Goal: Transaction & Acquisition: Purchase product/service

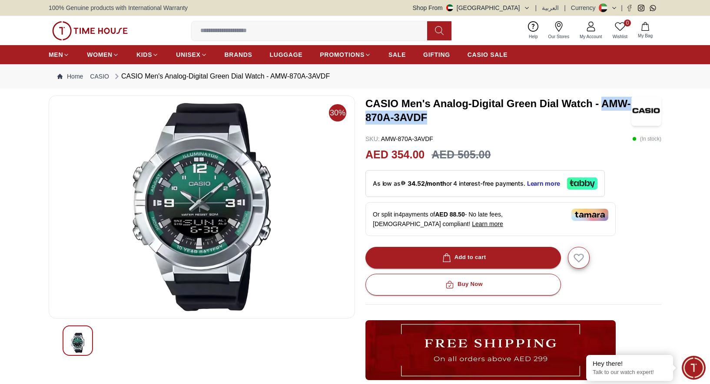
drag, startPoint x: 577, startPoint y: 102, endPoint x: 523, endPoint y: 115, distance: 55.4
click at [525, 115] on h3 "CASIO Men's Analog-Digital Green Dial Watch - AMW-870A-3AVDF" at bounding box center [498, 111] width 266 height 28
copy h3 "AMW-870A-3AVDF"
click at [565, 133] on div "CASIO Men's Analog-Digital Green Dial Watch - AMW-870A-3AVDF SKU : AMW-870A-3AV…" at bounding box center [513, 295] width 296 height 399
drag, startPoint x: 585, startPoint y: 105, endPoint x: 408, endPoint y: 120, distance: 177.5
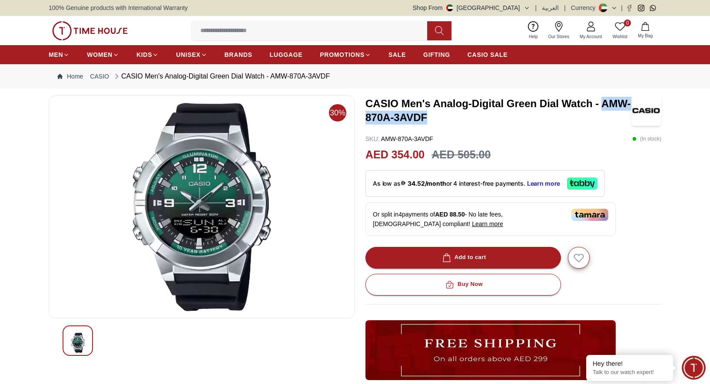
click at [408, 120] on h3 "CASIO Men's Analog-Digital Green Dial Watch - AMW-870A-3AVDF" at bounding box center [498, 111] width 266 height 28
copy h3 "AMW-870A-3AVDF"
drag, startPoint x: 225, startPoint y: 219, endPoint x: 266, endPoint y: 206, distance: 42.3
click at [225, 219] on img at bounding box center [202, 207] width 292 height 209
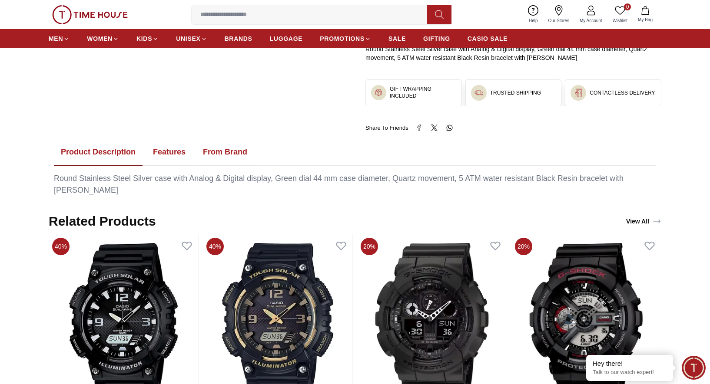
scroll to position [323, 0]
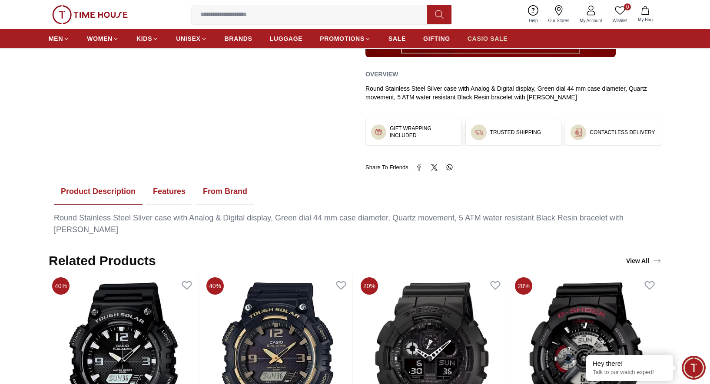
click at [467, 36] on span "CASIO SALE" at bounding box center [487, 38] width 40 height 9
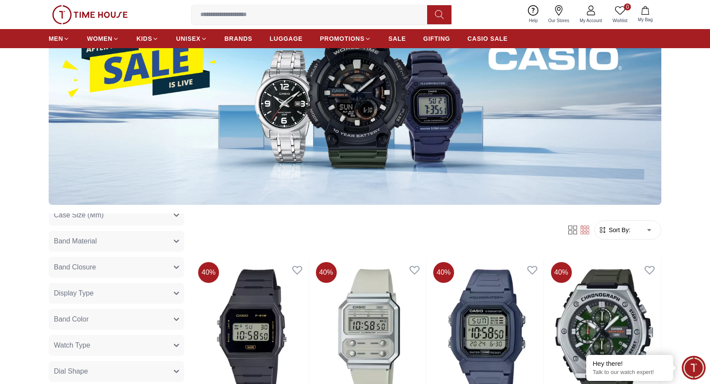
scroll to position [198, 0]
click at [164, 290] on button "Display Type" at bounding box center [117, 294] width 136 height 21
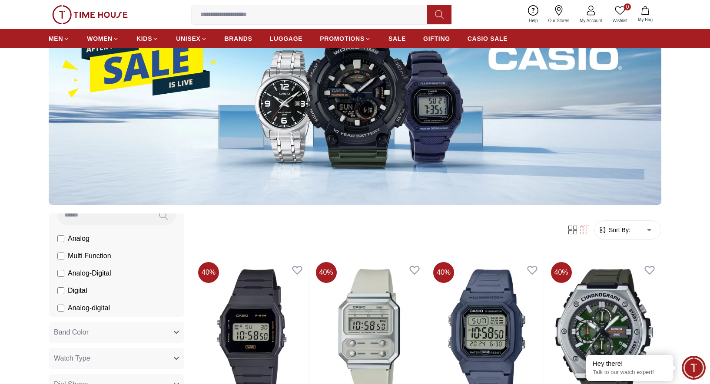
scroll to position [317, 0]
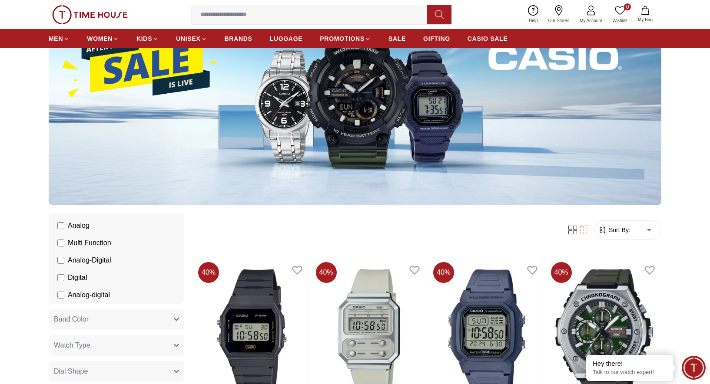
click at [132, 322] on button "Band Color" at bounding box center [117, 319] width 136 height 21
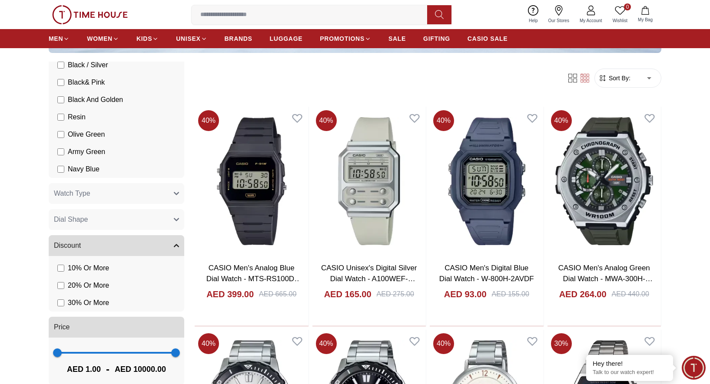
scroll to position [261, 0]
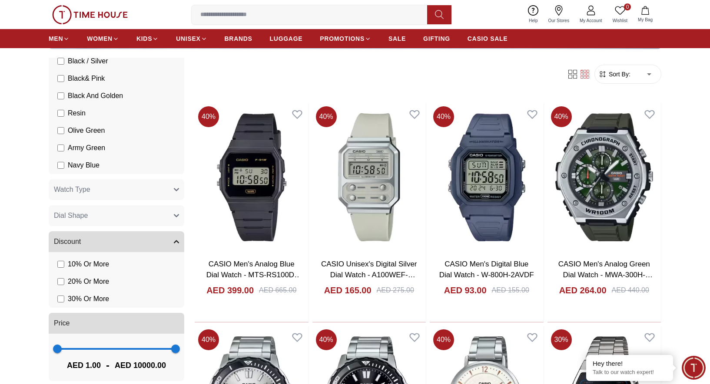
click at [137, 217] on button "Dial Shape" at bounding box center [117, 215] width 136 height 21
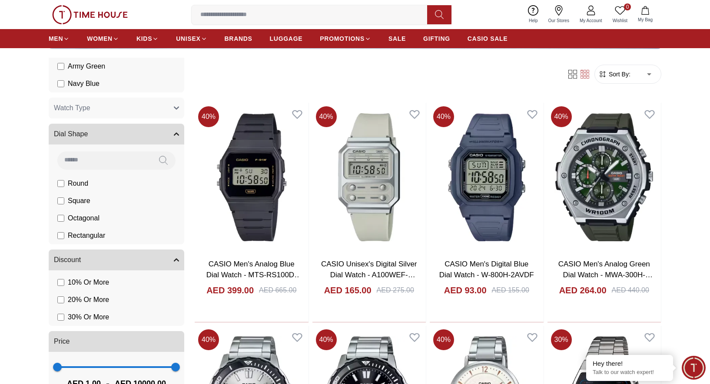
scroll to position [847, 0]
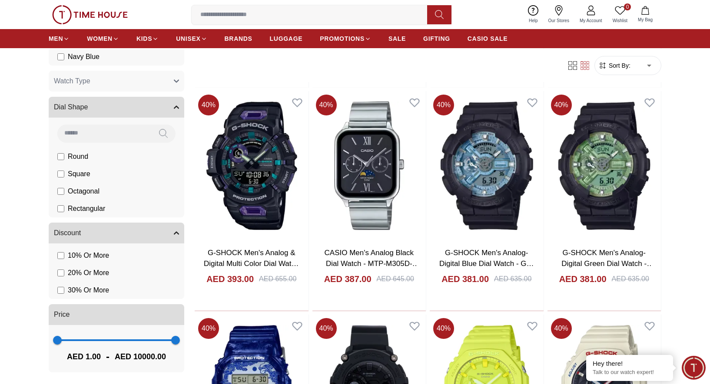
scroll to position [944, 0]
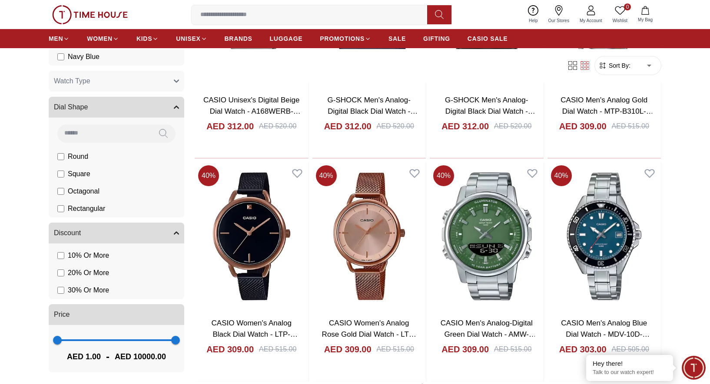
scroll to position [2286, 0]
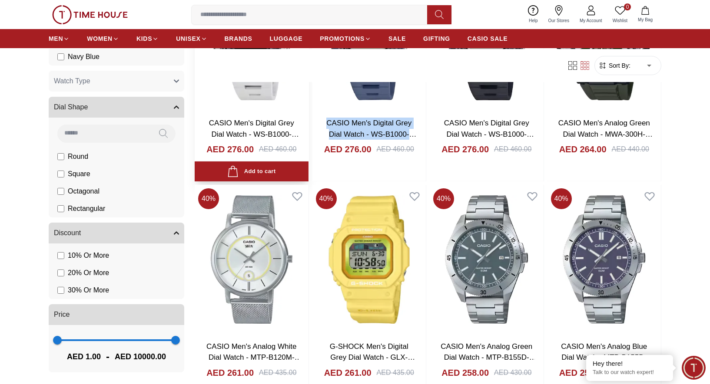
scroll to position [3309, 0]
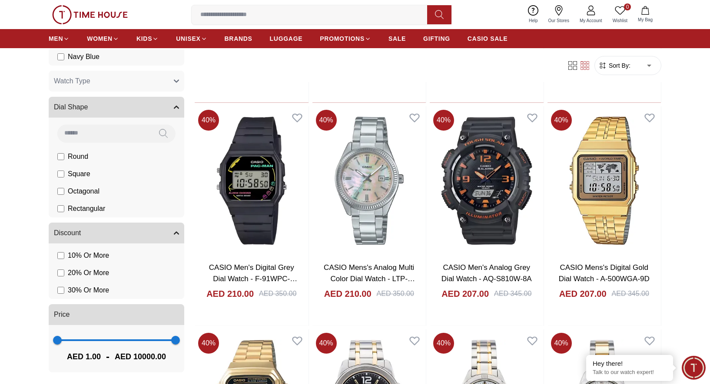
scroll to position [5397, 0]
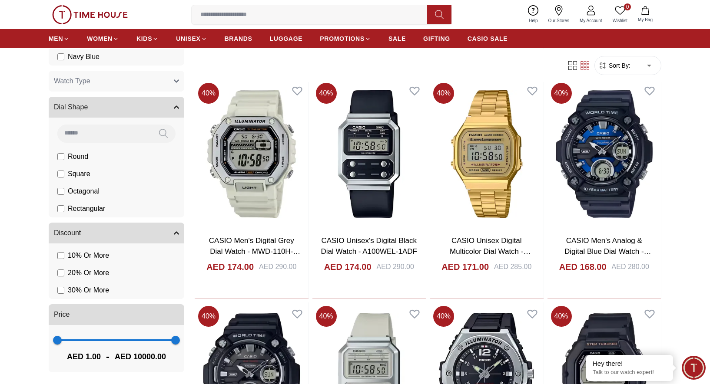
scroll to position [5871, 0]
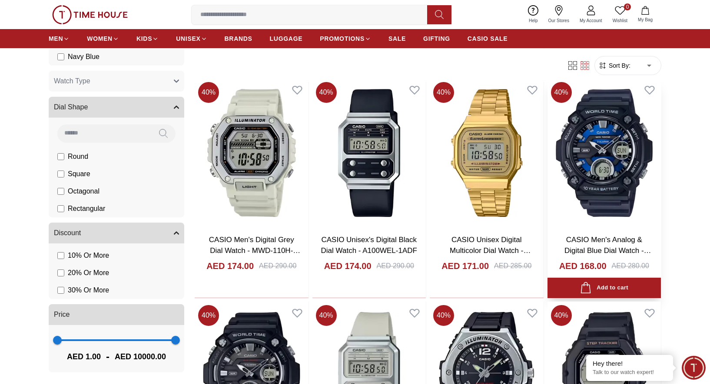
click at [593, 237] on link "CASIO Men's Analog & Digital Blue Dial Watch - AEQ-120W-2AVDF" at bounding box center [607, 251] width 87 height 30
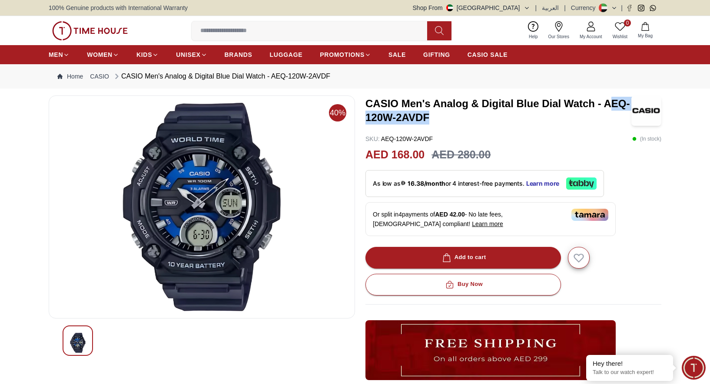
drag, startPoint x: 608, startPoint y: 106, endPoint x: 610, endPoint y: 112, distance: 6.3
click at [622, 114] on h3 "CASIO Men's Analog & Digital Blue Dial Watch - AEQ-120W-2AVDF" at bounding box center [498, 111] width 266 height 28
drag, startPoint x: 580, startPoint y: 104, endPoint x: 422, endPoint y: 124, distance: 159.0
click at [424, 124] on h3 "CASIO Men's Analog & Digital Blue Dial Watch - AEQ-120W-2AVDF" at bounding box center [498, 111] width 266 height 28
copy h3 "AEQ-120W-2AVDF"
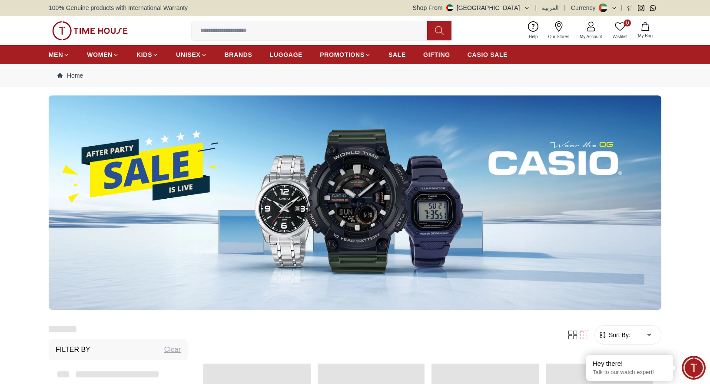
scroll to position [1068, 0]
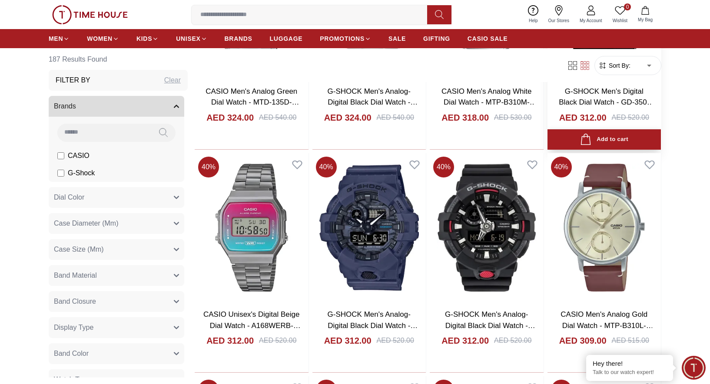
scroll to position [1998, 0]
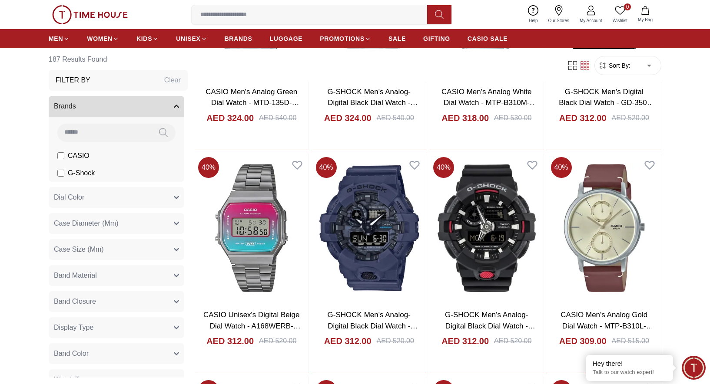
click at [624, 61] on span "Sort By:" at bounding box center [618, 65] width 23 height 9
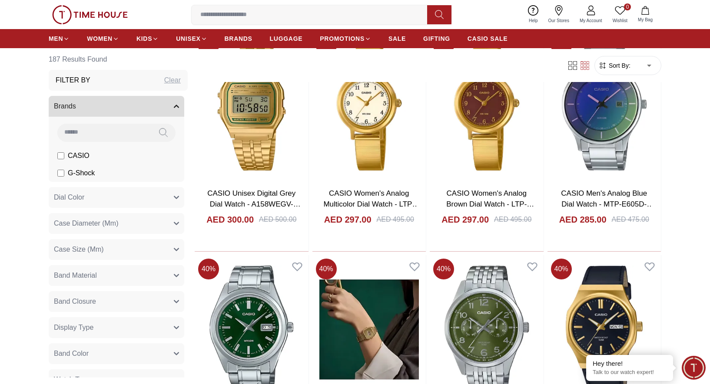
scroll to position [2566, 0]
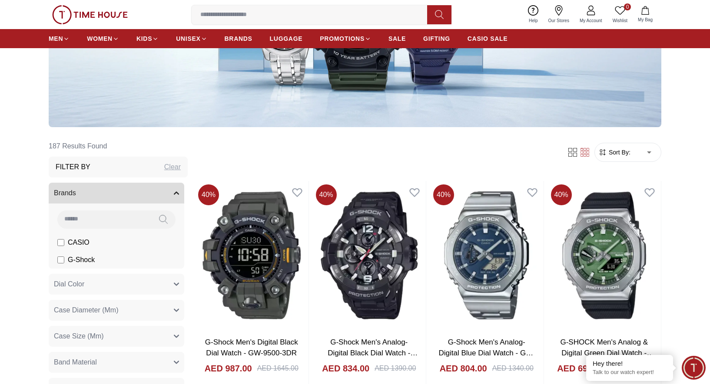
scroll to position [183, 0]
click at [621, 152] on span "Sort By:" at bounding box center [618, 152] width 23 height 9
click at [626, 154] on span "Sort By:" at bounding box center [618, 152] width 23 height 9
click at [625, 152] on span "Sort By:" at bounding box center [618, 152] width 23 height 9
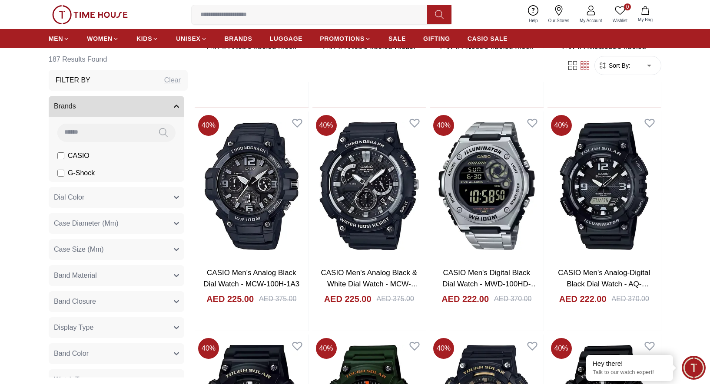
scroll to position [4738, 0]
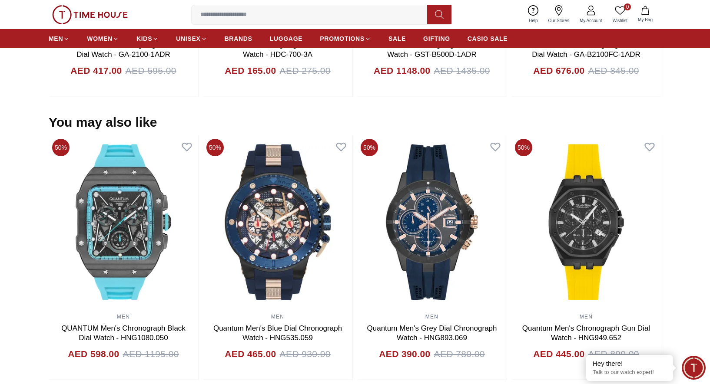
scroll to position [706, 0]
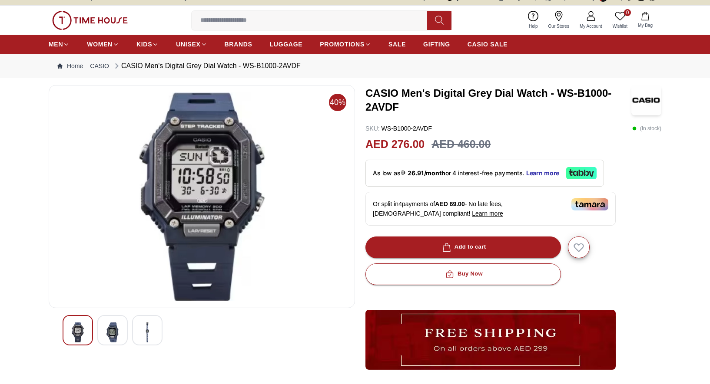
scroll to position [10, 0]
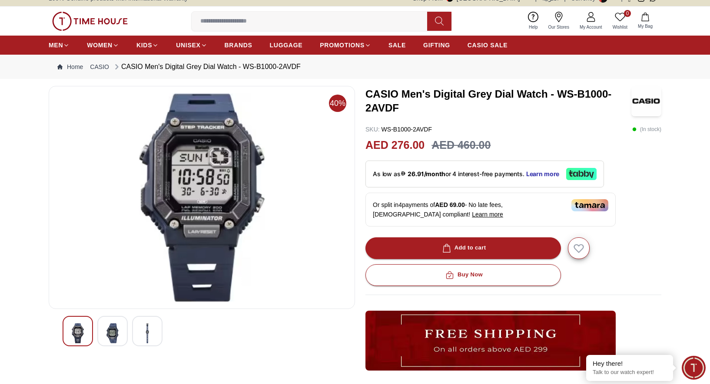
click at [117, 324] on img at bounding box center [113, 334] width 16 height 20
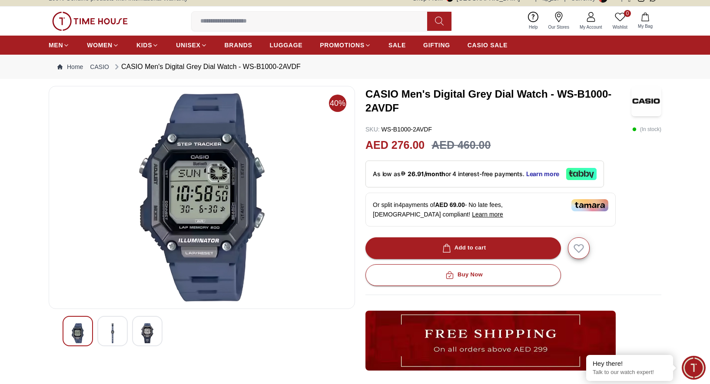
click at [87, 328] on div at bounding box center [78, 331] width 30 height 30
click at [87, 327] on div at bounding box center [78, 331] width 30 height 30
click at [101, 328] on div at bounding box center [112, 331] width 30 height 30
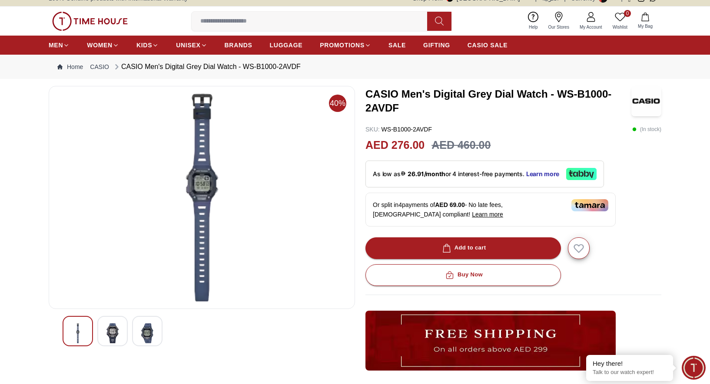
click at [151, 327] on img at bounding box center [147, 334] width 16 height 20
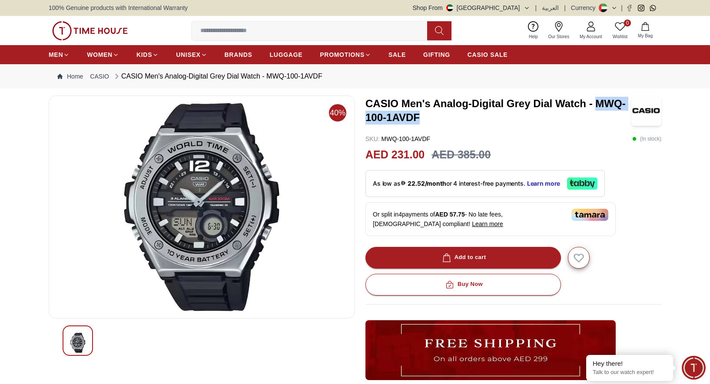
drag, startPoint x: 572, startPoint y: 101, endPoint x: 471, endPoint y: 121, distance: 102.8
click at [471, 121] on h3 "CASIO Men's Analog-Digital Grey Dial Watch - MWQ-100-1AVDF" at bounding box center [498, 111] width 266 height 28
copy h3 "MWQ-100-1AVDF"
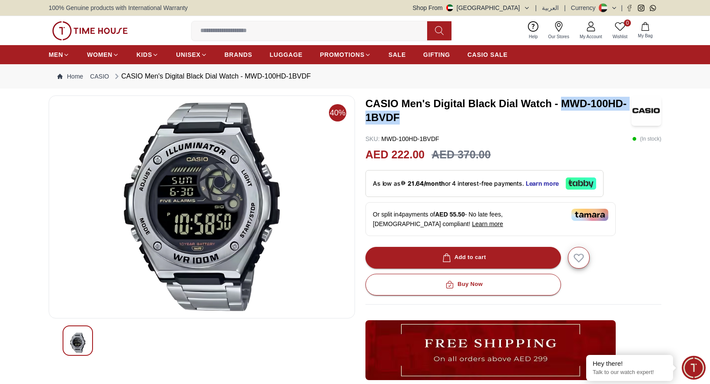
drag, startPoint x: 540, startPoint y: 109, endPoint x: 626, endPoint y: 107, distance: 86.0
click at [626, 107] on h3 "CASIO Men's Digital Black Dial Watch - MWD-100HD-1BVDF" at bounding box center [498, 111] width 266 height 28
copy h3 "MWD-100HD-1BVDF"
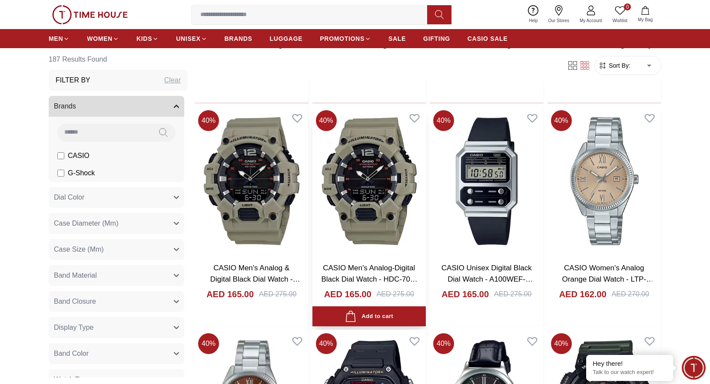
scroll to position [6289, 0]
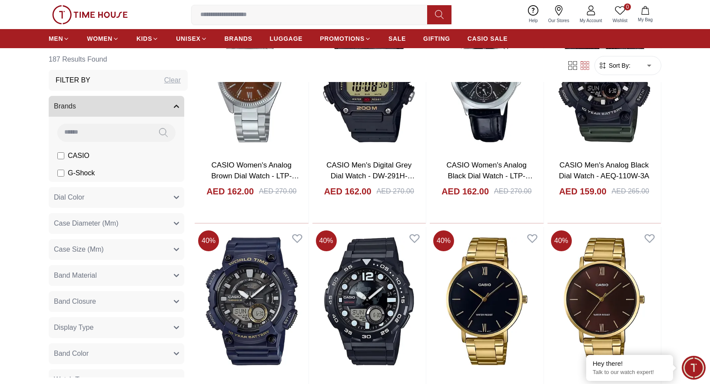
scroll to position [6727, 0]
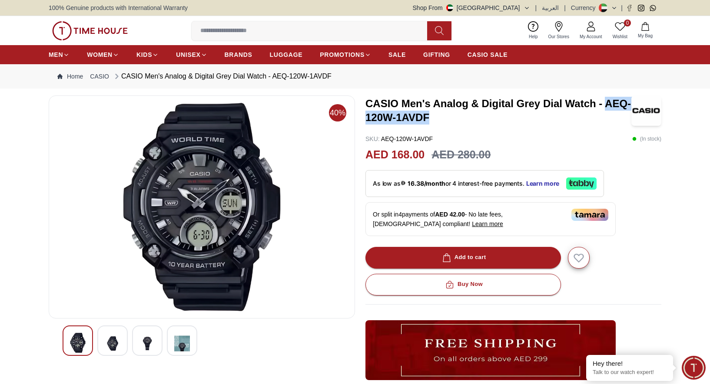
drag, startPoint x: 596, startPoint y: 104, endPoint x: 427, endPoint y: 119, distance: 169.7
click at [427, 119] on h3 "CASIO Men's Analog & Digital Grey Dial Watch - AEQ-120W-1AVDF" at bounding box center [498, 111] width 266 height 28
click at [116, 338] on img at bounding box center [113, 343] width 16 height 21
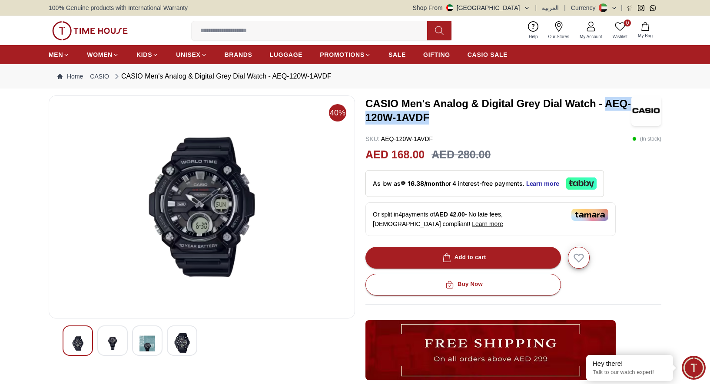
click at [139, 339] on img at bounding box center [147, 343] width 16 height 21
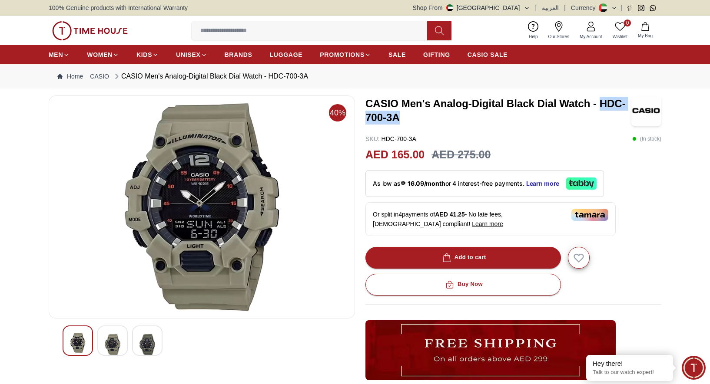
drag, startPoint x: 576, startPoint y: 110, endPoint x: 627, endPoint y: 112, distance: 50.9
click at [627, 112] on h3 "CASIO Men's Analog-Digital Black Dial Watch - HDC-700-3A" at bounding box center [498, 111] width 266 height 28
copy h3 "HDC-700-3A"
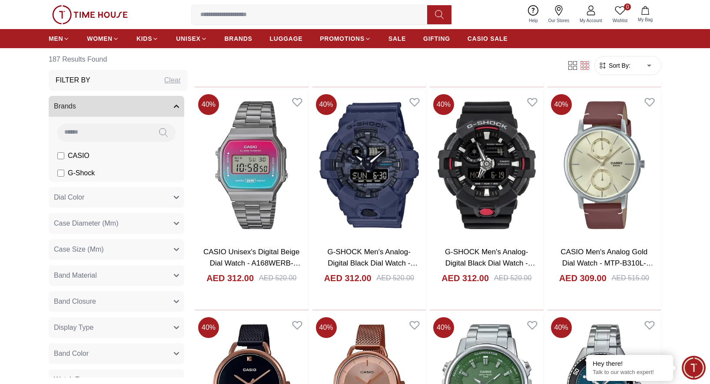
scroll to position [2145, 0]
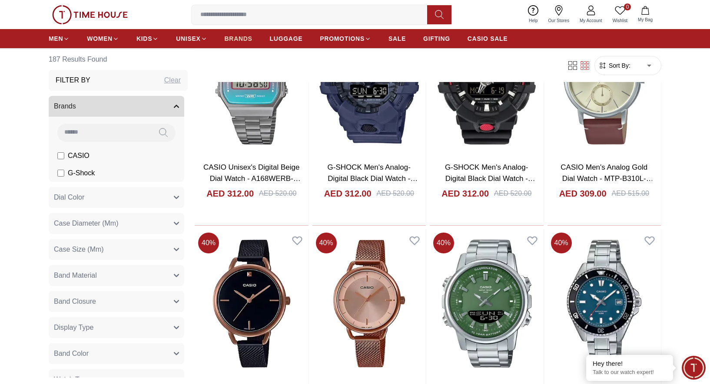
click at [225, 36] on span "BRANDS" at bounding box center [239, 38] width 28 height 9
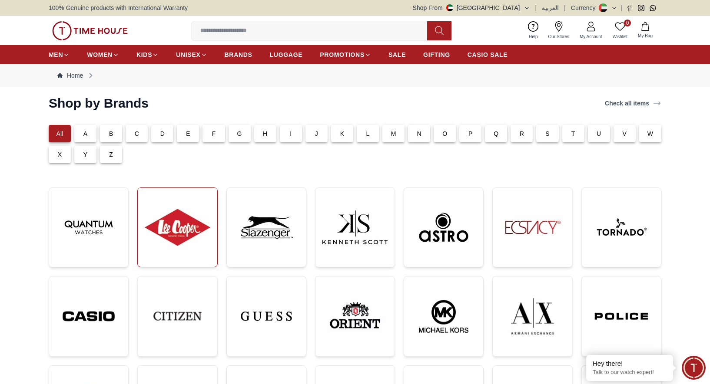
click at [187, 238] on img at bounding box center [177, 227] width 65 height 65
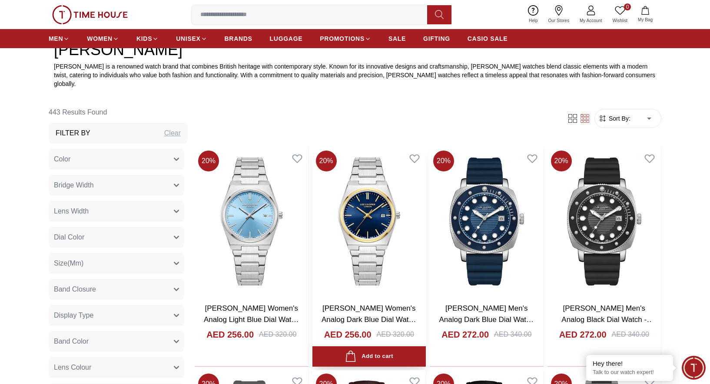
scroll to position [385, 0]
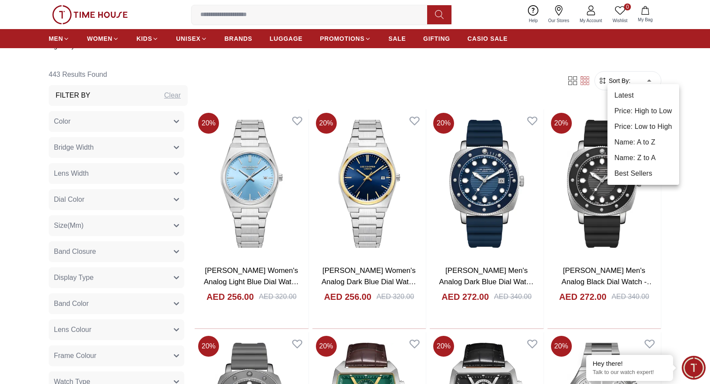
click at [646, 109] on li "Price: High to Low" at bounding box center [643, 111] width 72 height 16
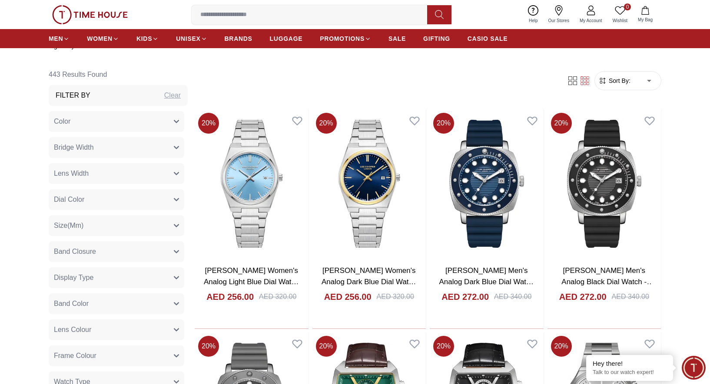
type input "*"
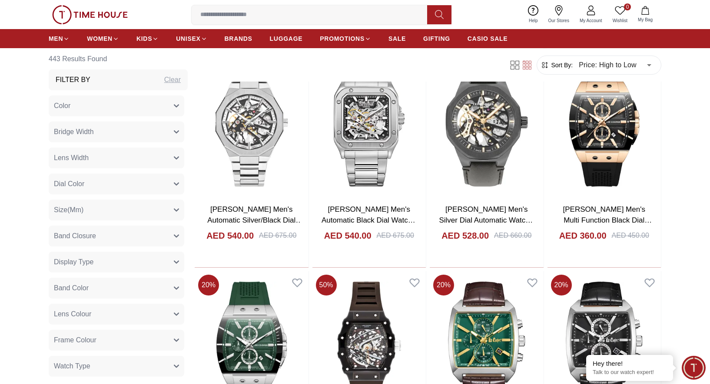
scroll to position [984, 0]
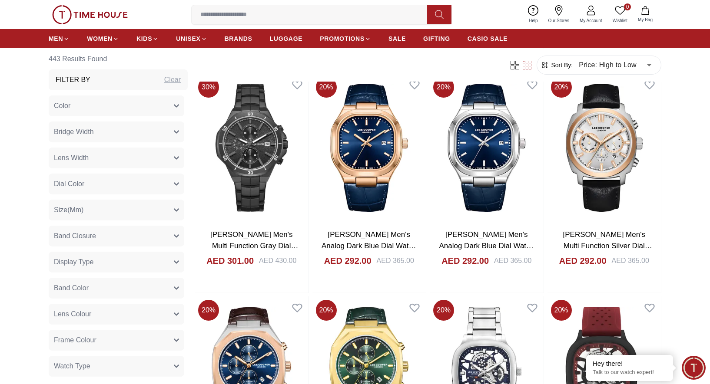
scroll to position [2295, 0]
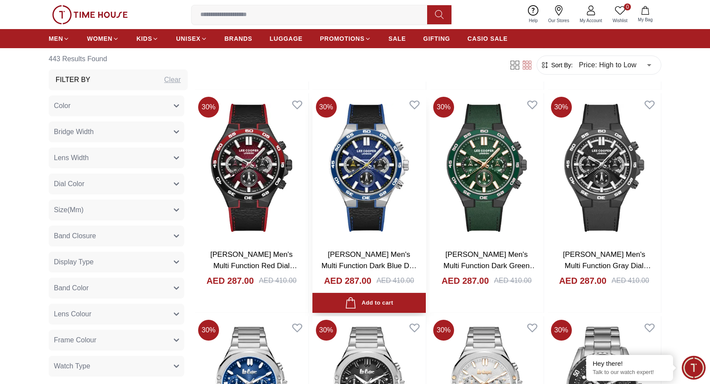
scroll to position [3082, 0]
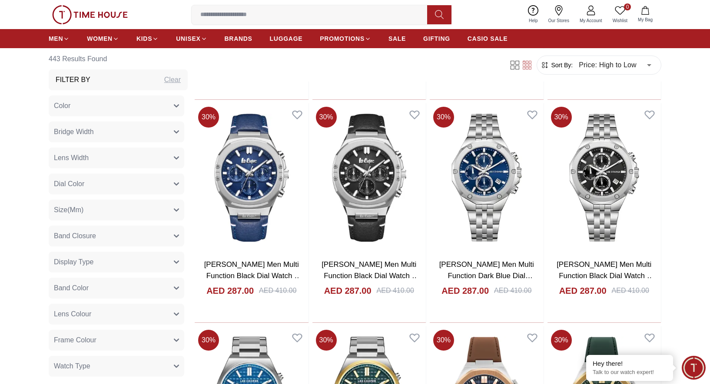
scroll to position [3516, 0]
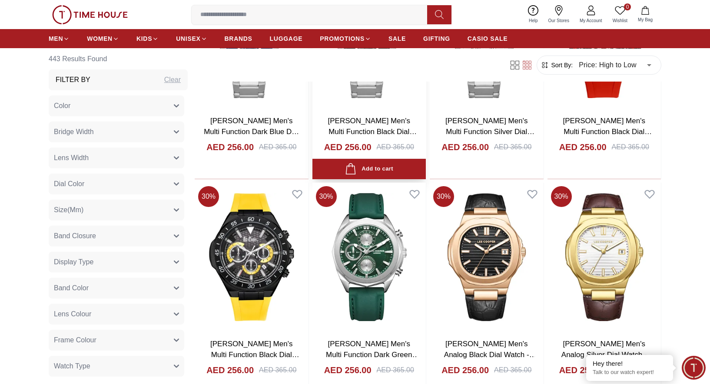
scroll to position [5714, 0]
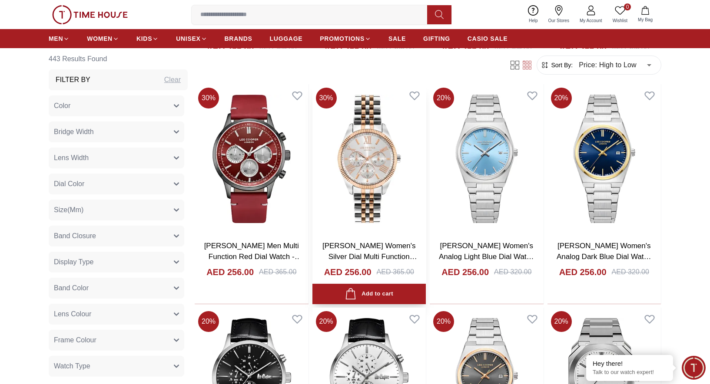
scroll to position [6444, 0]
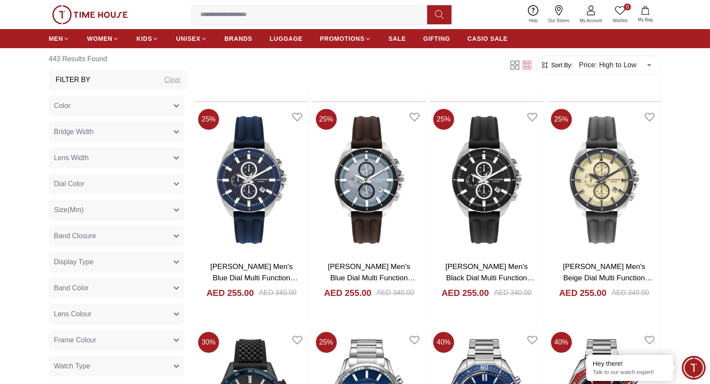
scroll to position [7792, 0]
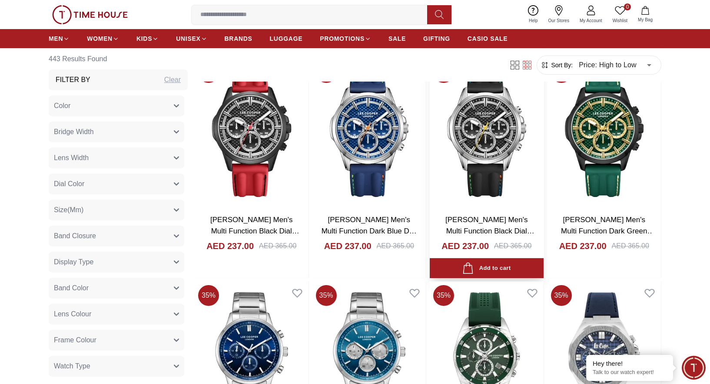
scroll to position [8699, 0]
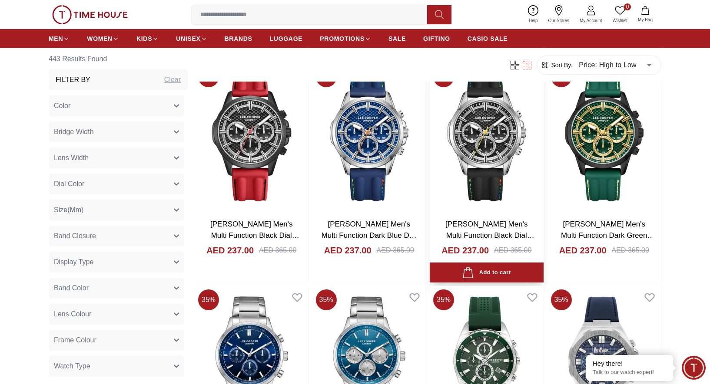
click at [485, 220] on link "Lee Cooper Men's Multi Function Black Dial Watch - LC08048.351" at bounding box center [489, 235] width 89 height 30
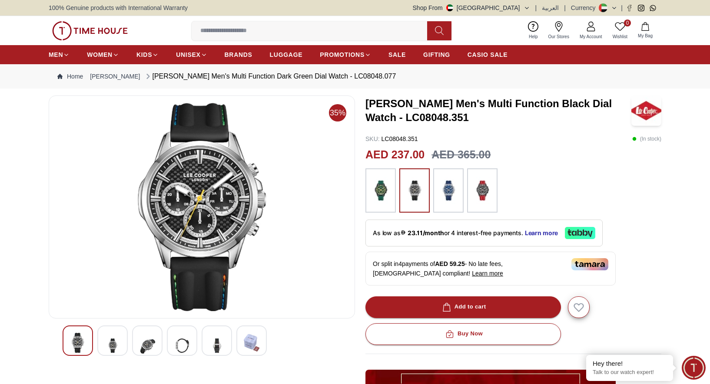
click at [406, 114] on h3 "Lee Cooper Men's Multi Function Black Dial Watch - LC08048.351" at bounding box center [498, 111] width 266 height 28
copy h3 "LC08048.351"
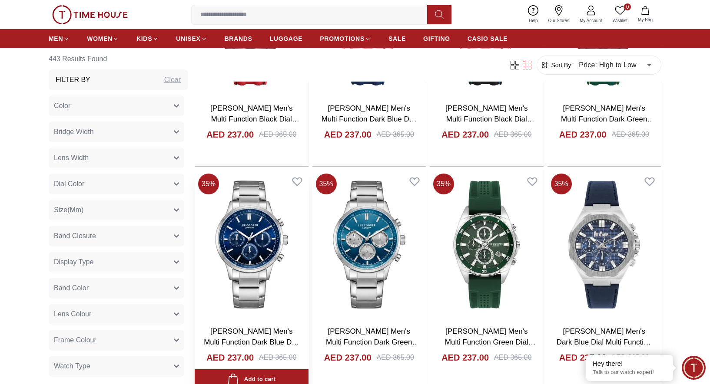
scroll to position [978, 0]
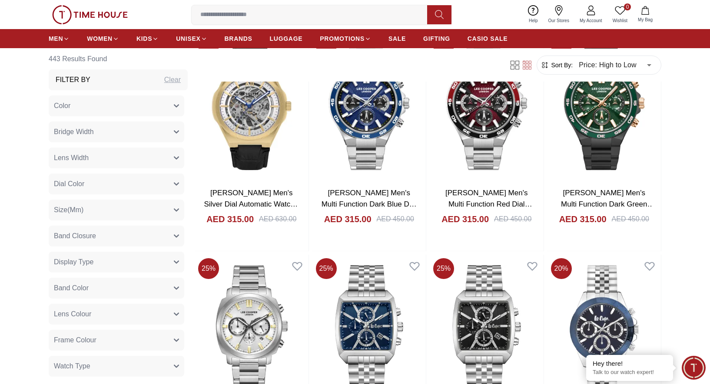
scroll to position [1818, 0]
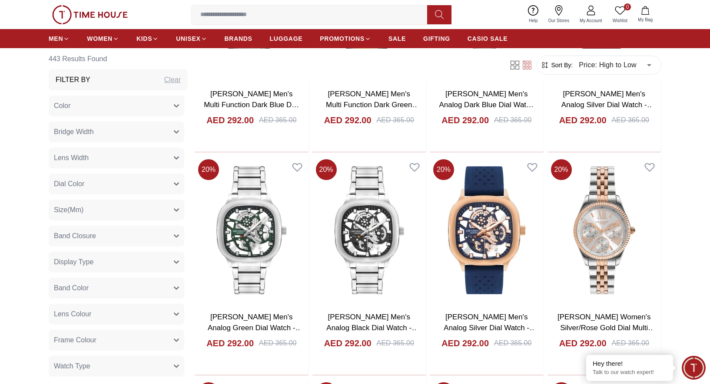
scroll to position [3175, 0]
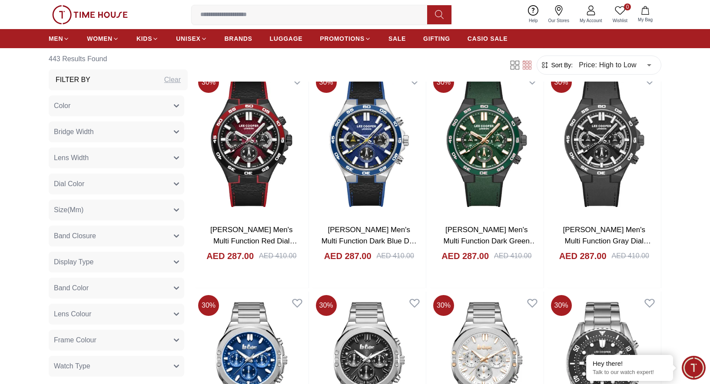
scroll to position [3226, 0]
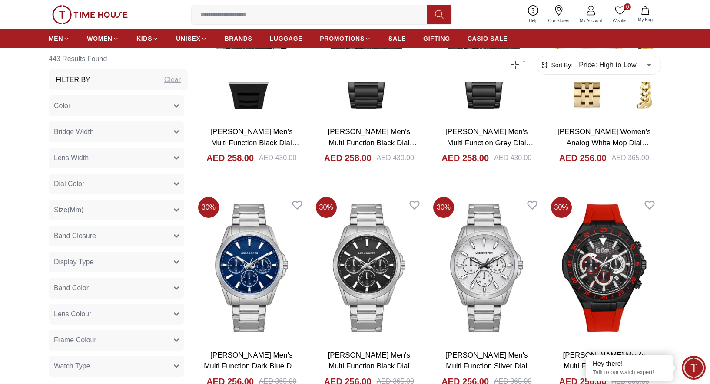
scroll to position [5370, 0]
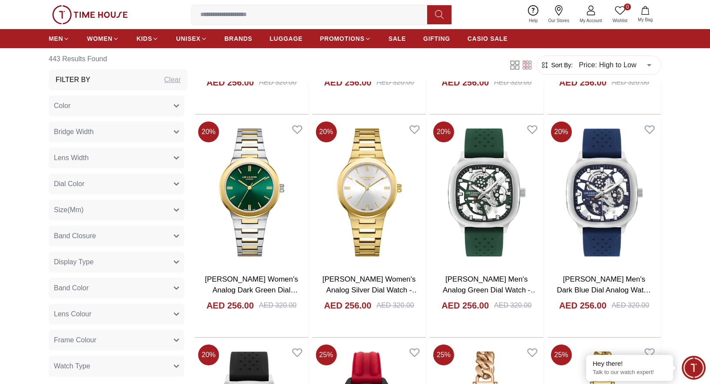
scroll to position [7478, 0]
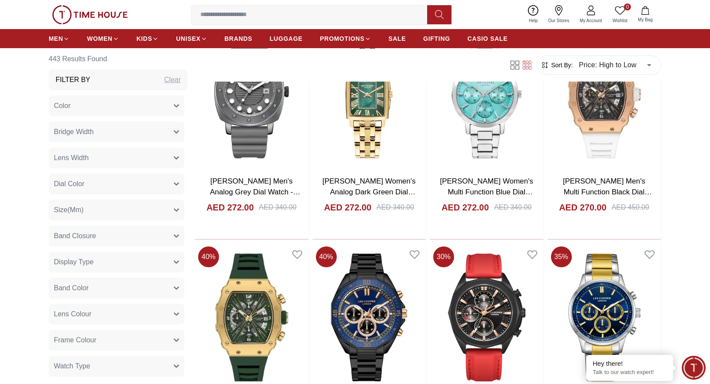
scroll to position [4983, 0]
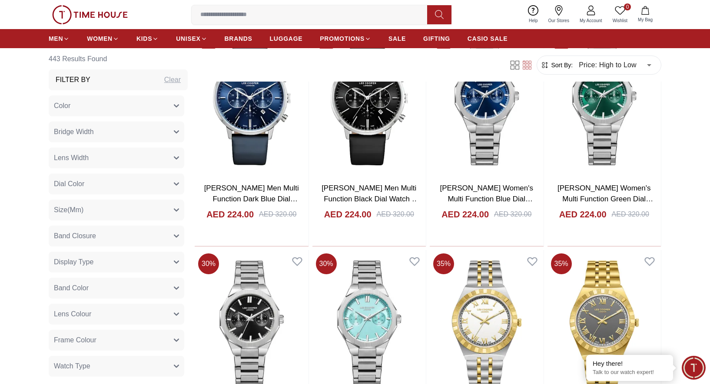
scroll to position [9113, 0]
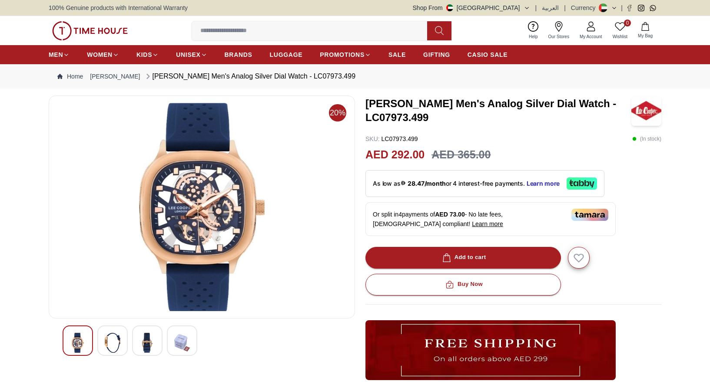
click at [223, 189] on img at bounding box center [202, 207] width 292 height 209
click at [107, 341] on img at bounding box center [113, 343] width 16 height 20
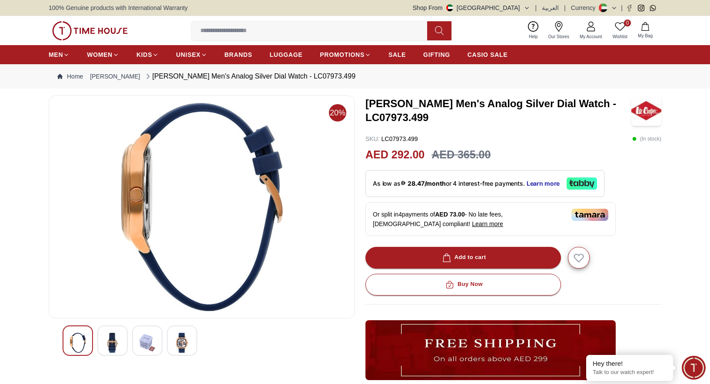
click at [77, 350] on img at bounding box center [78, 343] width 16 height 20
click at [81, 342] on img at bounding box center [78, 343] width 16 height 20
click at [185, 335] on img at bounding box center [182, 343] width 16 height 20
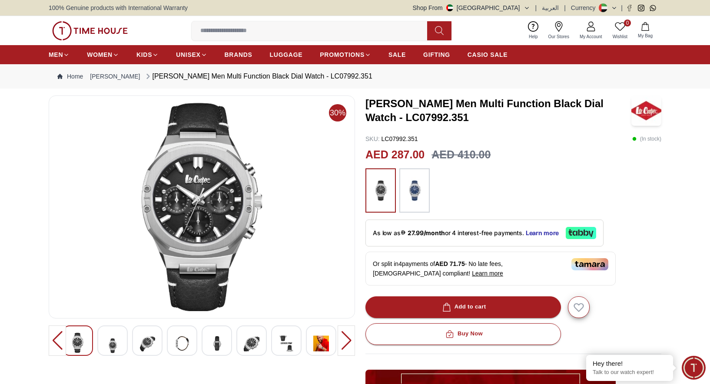
click at [410, 180] on img at bounding box center [415, 191] width 22 height 36
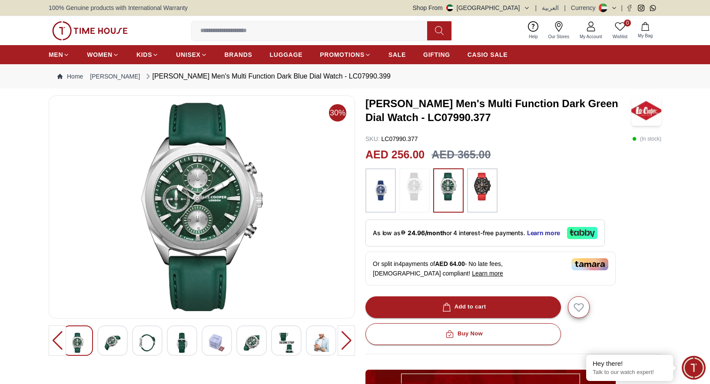
click at [109, 336] on img at bounding box center [113, 343] width 16 height 20
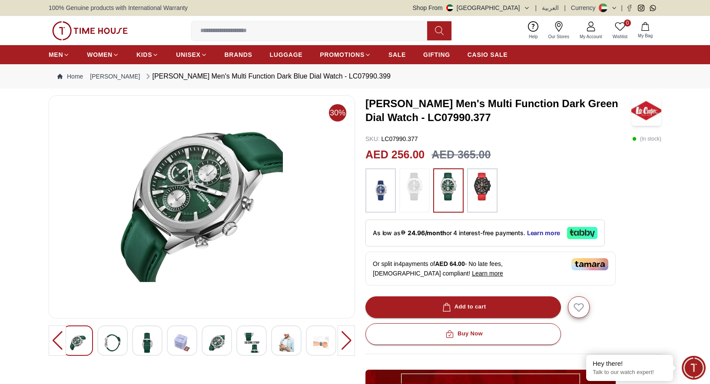
click at [146, 344] on img at bounding box center [147, 343] width 16 height 20
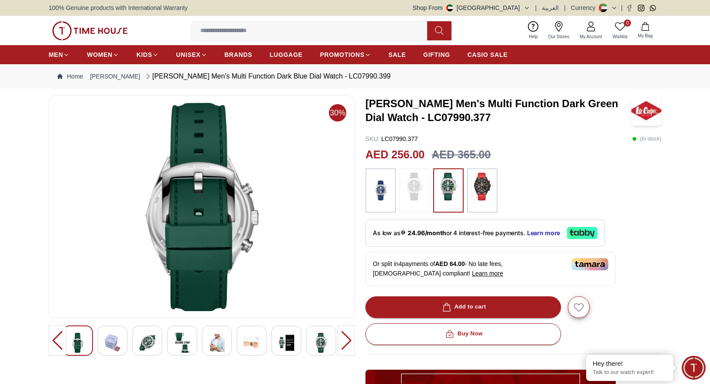
click at [187, 343] on img at bounding box center [182, 343] width 16 height 20
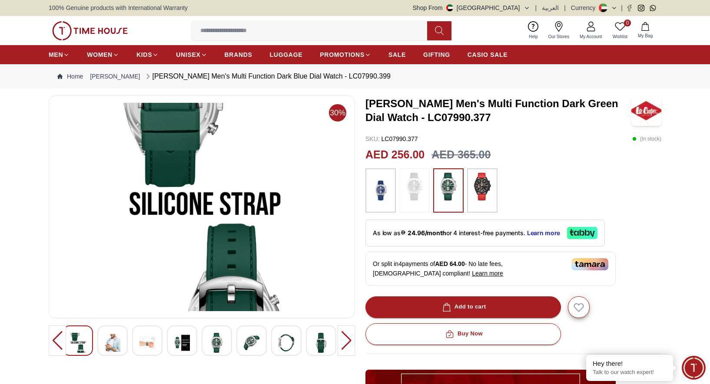
click at [221, 342] on img at bounding box center [217, 343] width 16 height 20
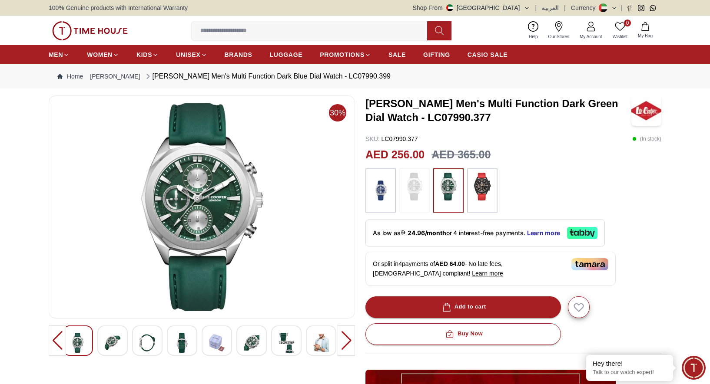
click at [179, 342] on img at bounding box center [182, 343] width 16 height 20
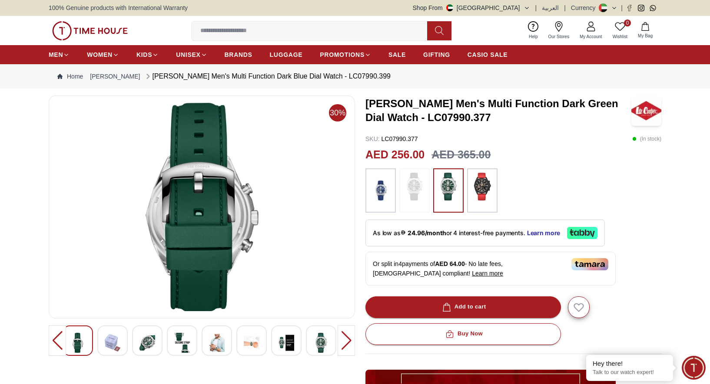
click at [159, 343] on div at bounding box center [147, 341] width 30 height 30
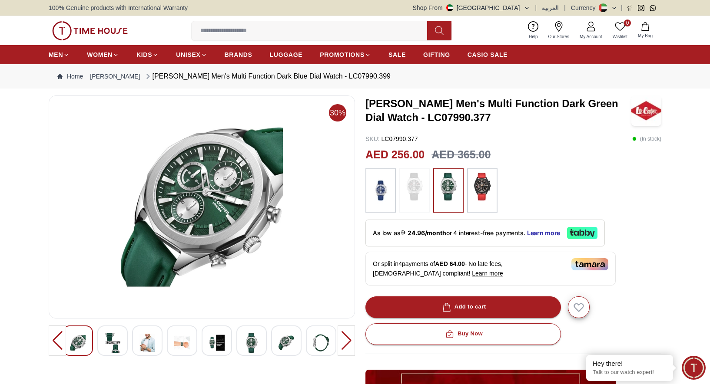
click at [277, 341] on div at bounding box center [286, 341] width 30 height 30
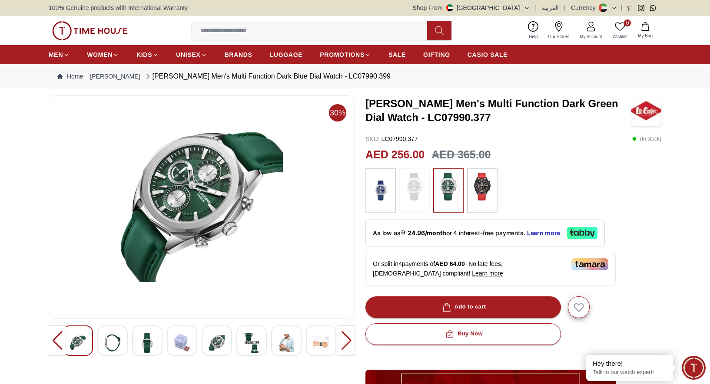
click at [246, 345] on img at bounding box center [252, 343] width 16 height 20
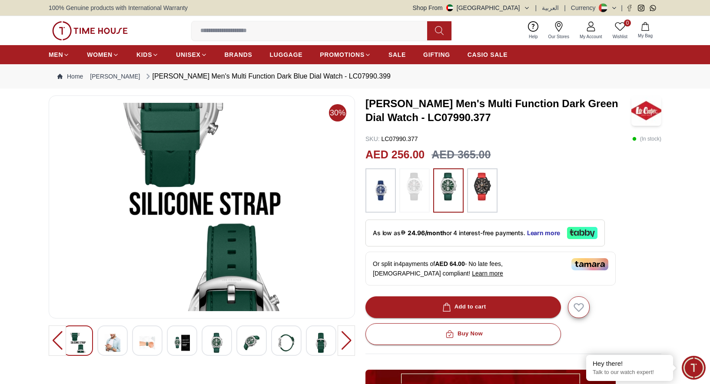
click at [289, 344] on img at bounding box center [286, 343] width 16 height 20
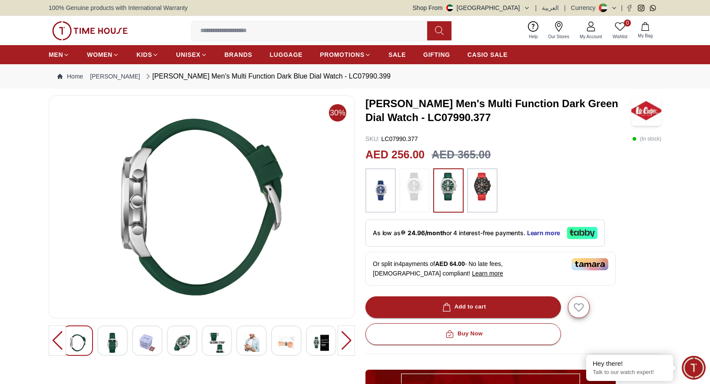
click at [334, 343] on div at bounding box center [321, 341] width 30 height 30
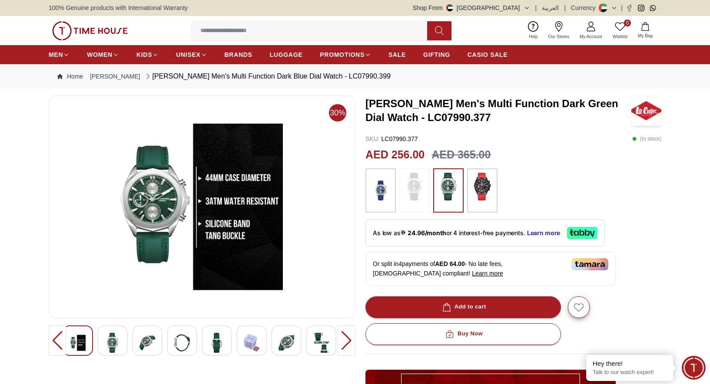
click at [347, 340] on div at bounding box center [346, 341] width 17 height 30
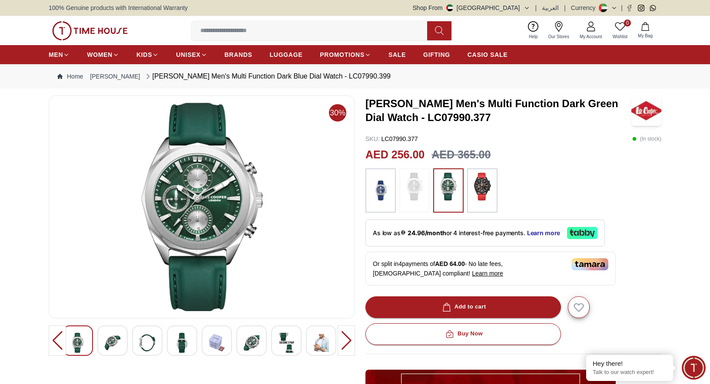
click at [347, 340] on div at bounding box center [346, 341] width 17 height 30
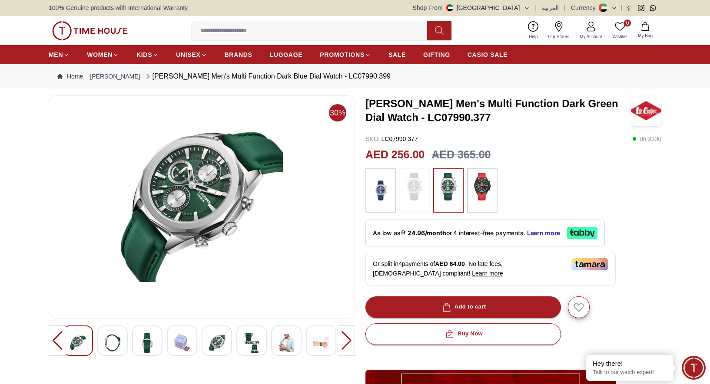
click at [346, 339] on div at bounding box center [346, 341] width 17 height 30
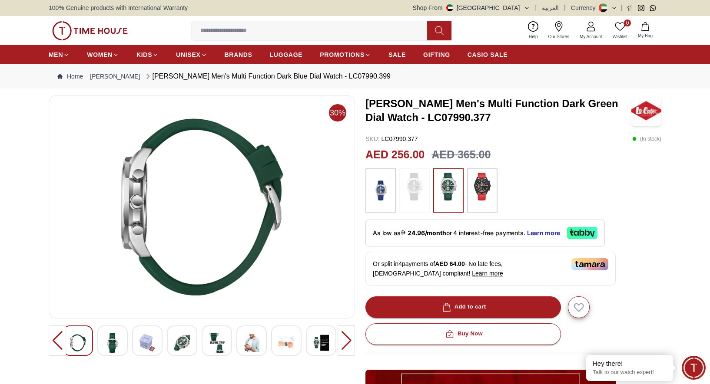
click at [345, 339] on div at bounding box center [346, 341] width 17 height 30
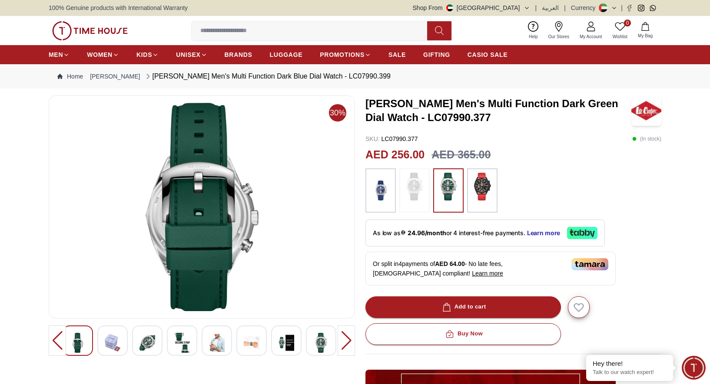
click at [345, 339] on div at bounding box center [346, 341] width 17 height 30
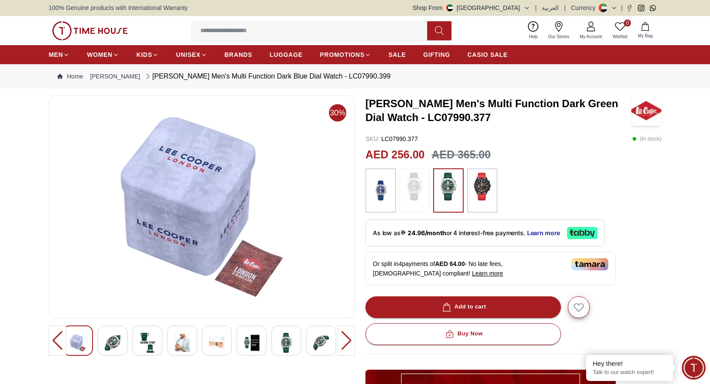
click at [345, 339] on div at bounding box center [346, 341] width 17 height 30
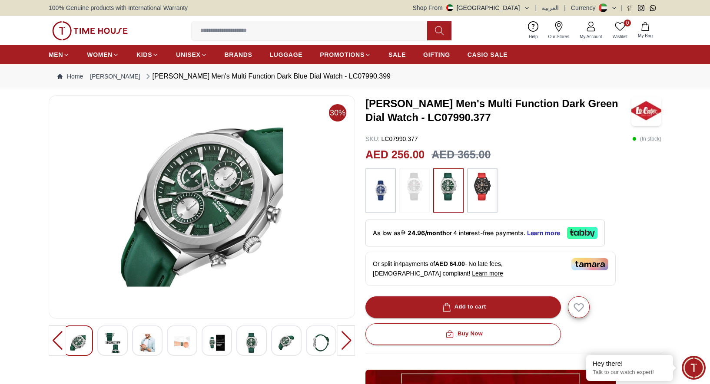
click at [482, 188] on img at bounding box center [482, 187] width 22 height 28
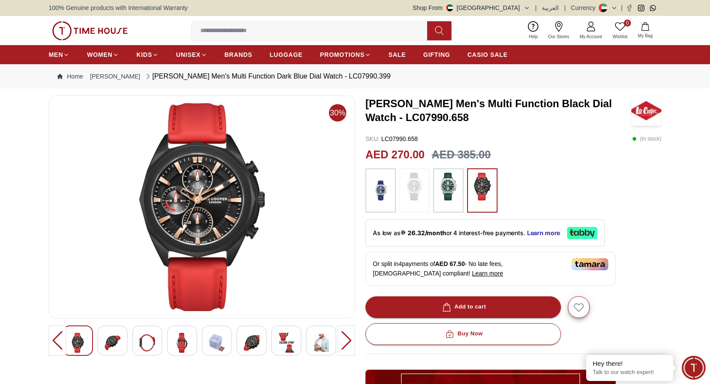
click at [380, 190] on img at bounding box center [381, 191] width 22 height 36
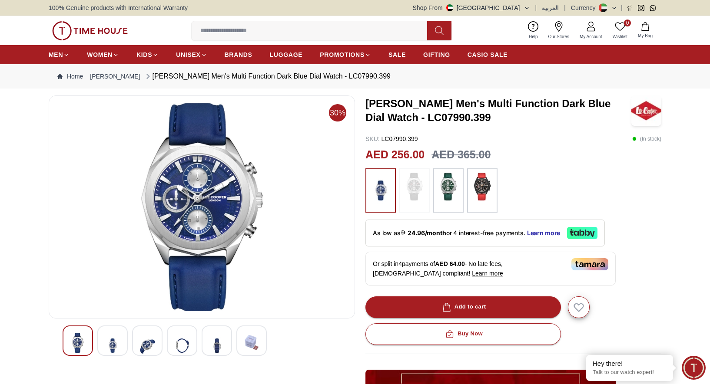
click at [421, 194] on img at bounding box center [415, 187] width 22 height 28
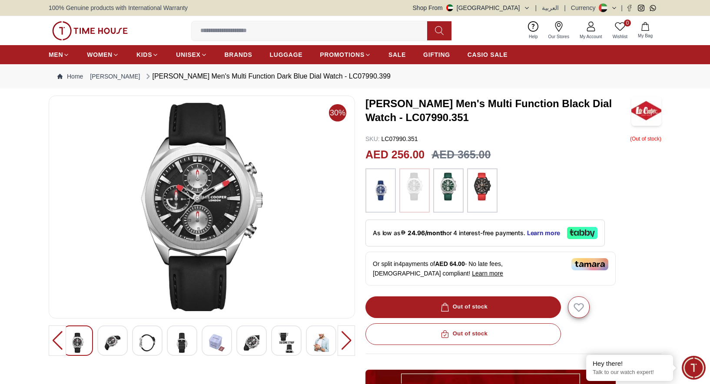
click at [444, 194] on img at bounding box center [448, 187] width 22 height 28
click at [449, 196] on img at bounding box center [448, 187] width 22 height 28
click at [451, 192] on img at bounding box center [448, 187] width 22 height 28
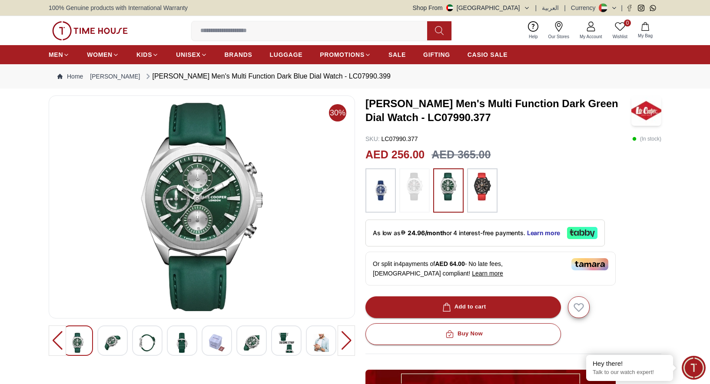
click at [375, 119] on h3 "LEE COOPER Men's Multi Function Dark Green Dial Watch - LC07990.377" at bounding box center [498, 111] width 266 height 28
copy h3 "LC07990.377"
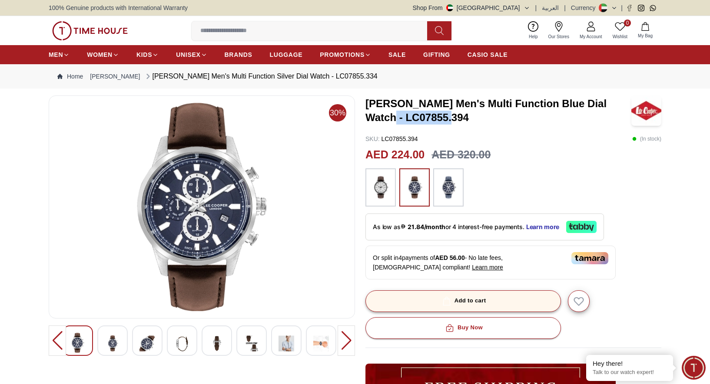
click at [471, 292] on button "Add to cart" at bounding box center [463, 302] width 196 height 22
click at [517, 302] on button "Add to cart" at bounding box center [463, 302] width 196 height 22
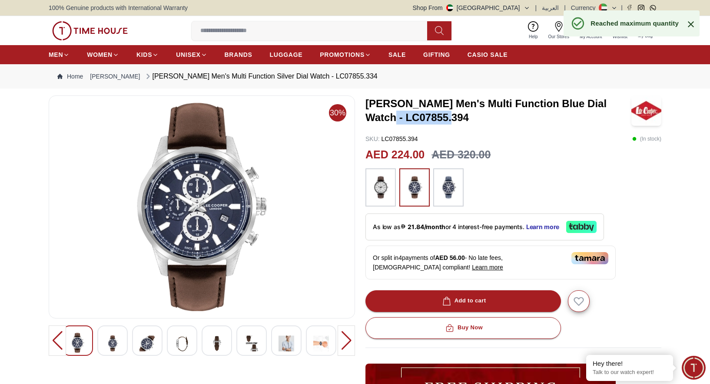
drag, startPoint x: 688, startPoint y: 22, endPoint x: 660, endPoint y: 26, distance: 28.6
click at [687, 22] on icon at bounding box center [691, 24] width 10 height 10
click at [650, 27] on icon "button" at bounding box center [645, 26] width 9 height 9
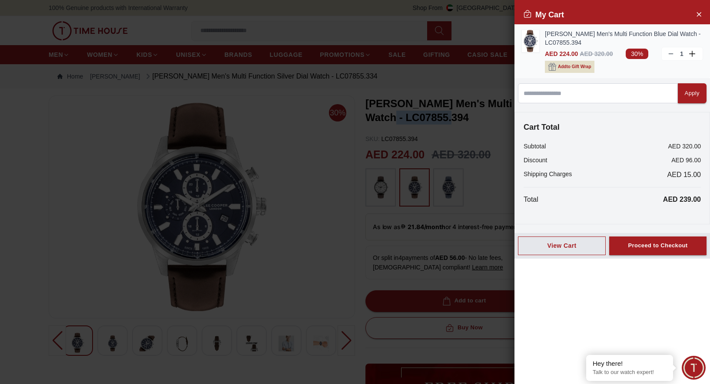
click at [569, 66] on span "Add to Gift Wrap" at bounding box center [574, 67] width 33 height 9
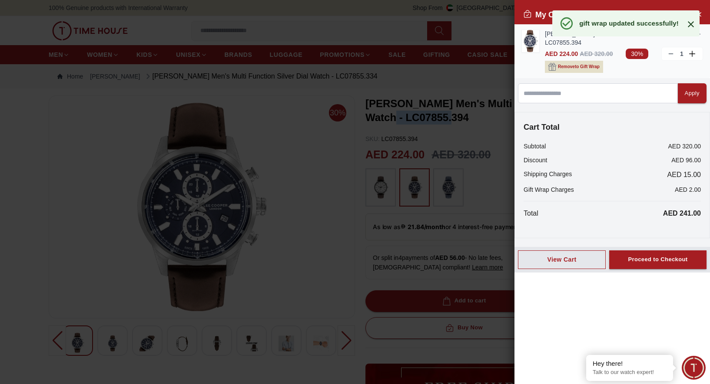
drag, startPoint x: 690, startPoint y: 20, endPoint x: 676, endPoint y: 34, distance: 19.7
click at [690, 20] on icon at bounding box center [691, 24] width 10 height 10
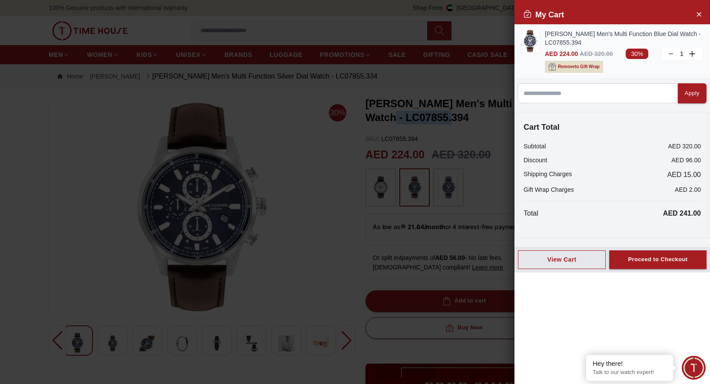
click at [668, 52] on icon at bounding box center [670, 53] width 7 height 7
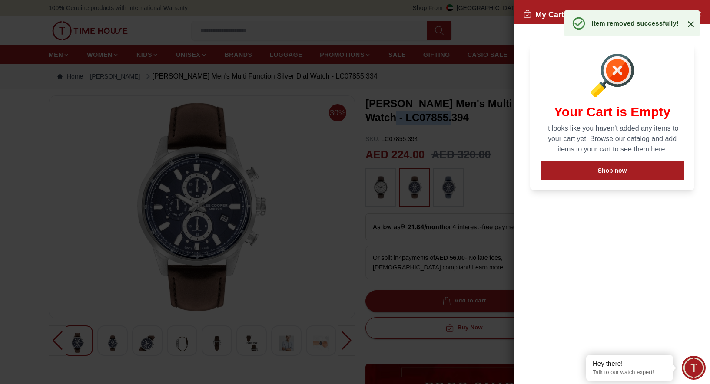
click at [689, 25] on icon at bounding box center [691, 24] width 10 height 10
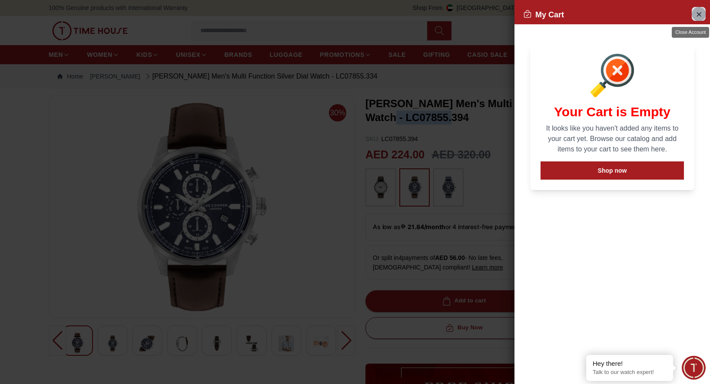
click at [697, 13] on icon "Close Account" at bounding box center [698, 14] width 7 height 11
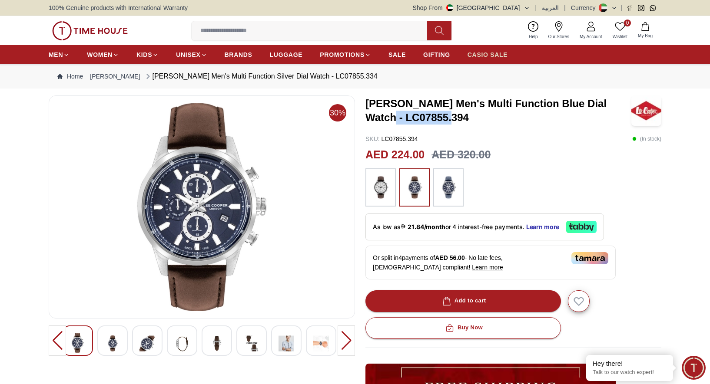
click at [467, 54] on span "CASIO SALE" at bounding box center [487, 54] width 40 height 9
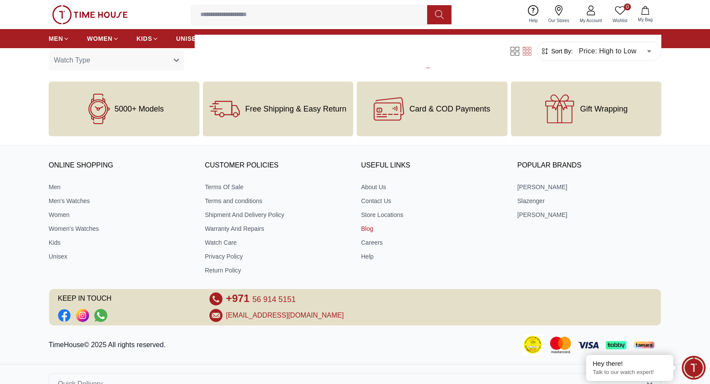
scroll to position [1546, 0]
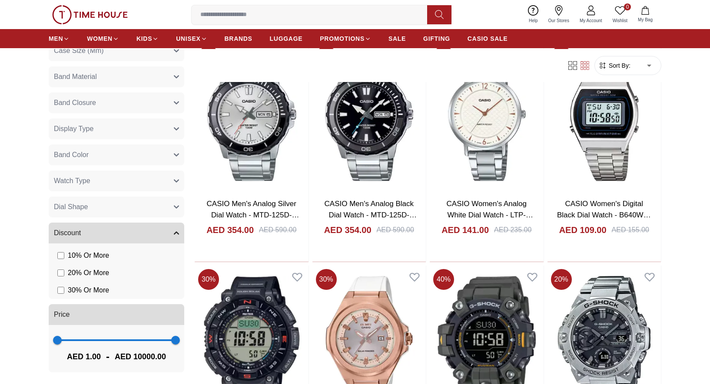
scroll to position [199, 0]
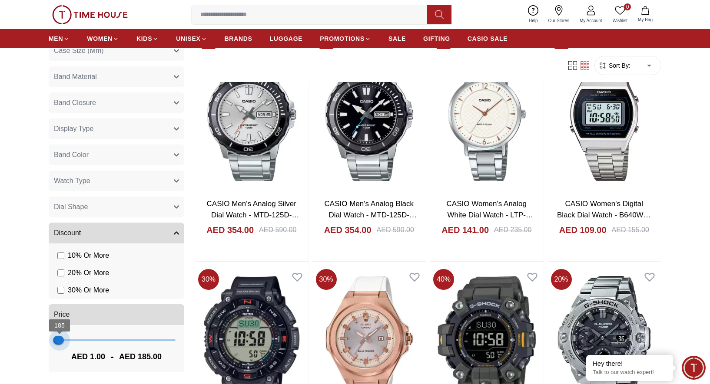
type input "***"
drag, startPoint x: 173, startPoint y: 338, endPoint x: 59, endPoint y: 341, distance: 114.3
click at [59, 341] on span "148" at bounding box center [59, 340] width 9 height 9
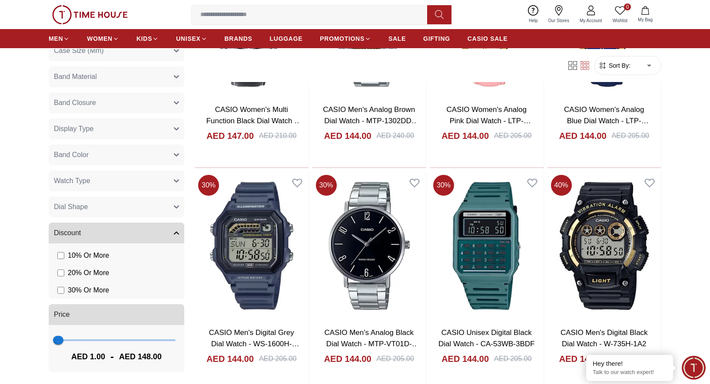
scroll to position [632, 0]
